Goal: Browse casually: Explore the website without a specific task or goal

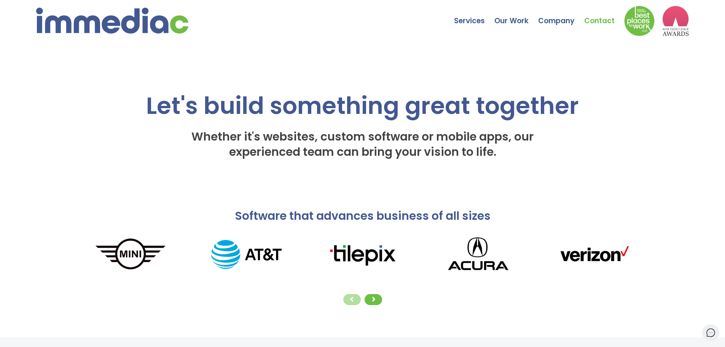
click at [594, 21] on link "Contact" at bounding box center [605, 15] width 40 height 27
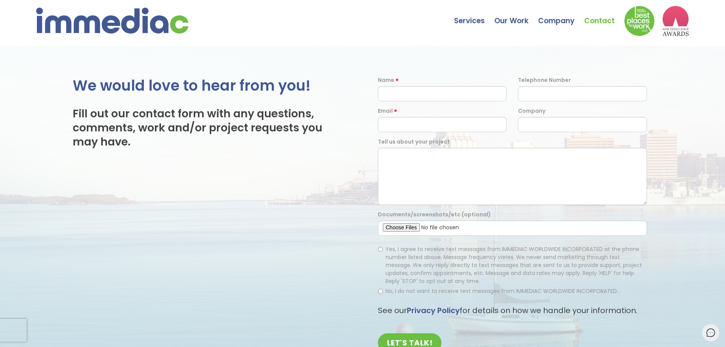
click at [102, 22] on img at bounding box center [112, 21] width 152 height 26
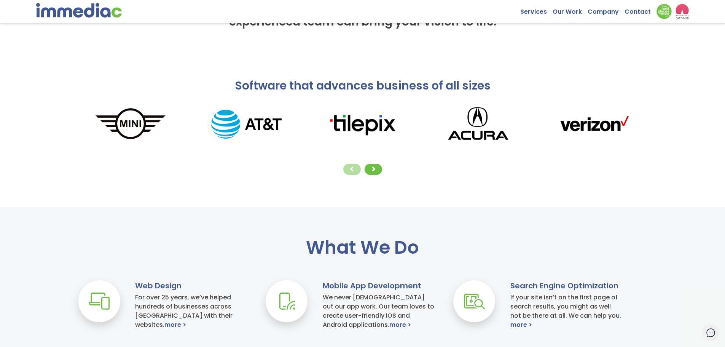
scroll to position [299, 0]
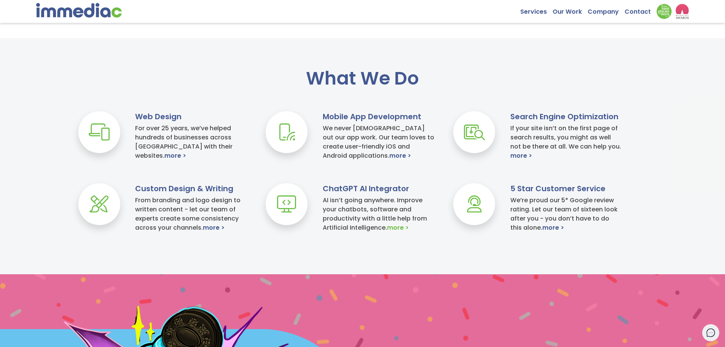
click at [396, 228] on link "more >" at bounding box center [398, 227] width 22 height 9
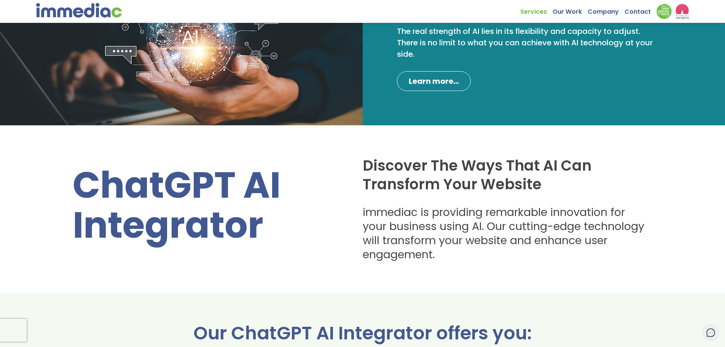
scroll to position [93, 0]
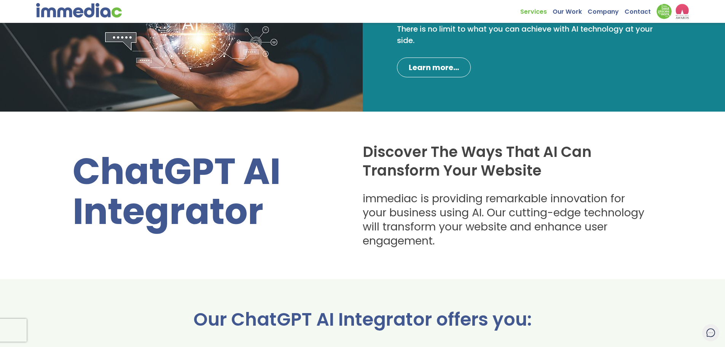
click at [388, 196] on h3 "immediac is providing remarkable innovation for your business using AI. Our cut…" at bounding box center [505, 220] width 284 height 57
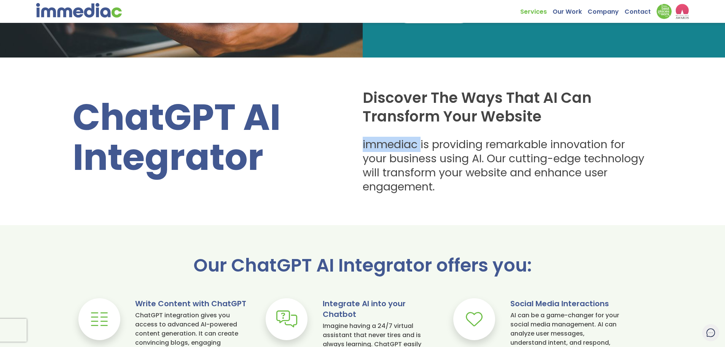
scroll to position [147, 0]
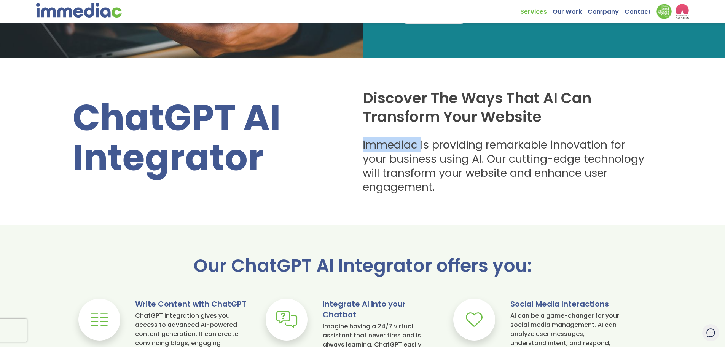
copy h3 "immediac"
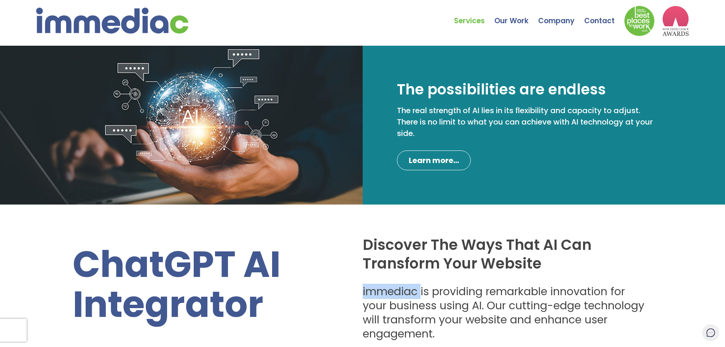
click at [149, 24] on img at bounding box center [112, 21] width 152 height 26
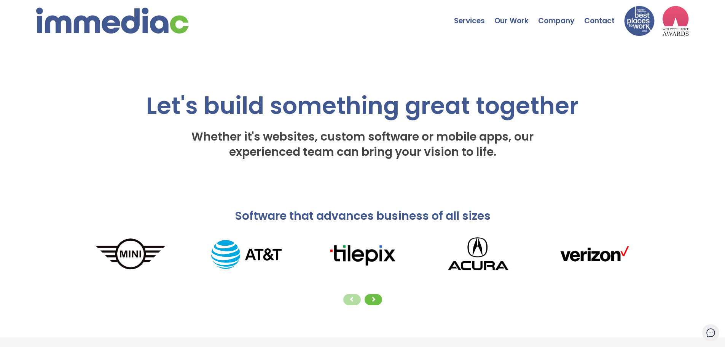
click at [638, 16] on img at bounding box center [640, 21] width 30 height 30
click at [670, 18] on img at bounding box center [676, 21] width 27 height 30
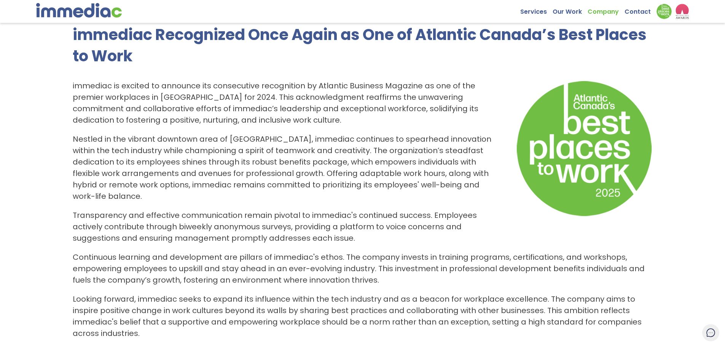
scroll to position [15, 0]
